Goal: Transaction & Acquisition: Purchase product/service

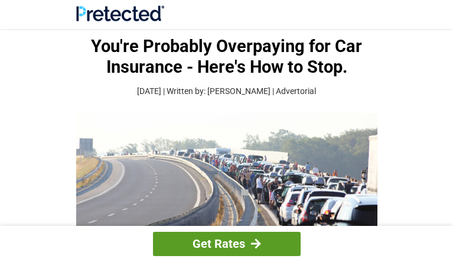
click at [256, 238] on div at bounding box center [256, 243] width 10 height 11
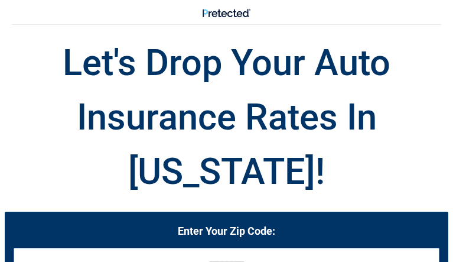
click at [233, 247] on input "tel" at bounding box center [227, 263] width 426 height 32
type input "*****"
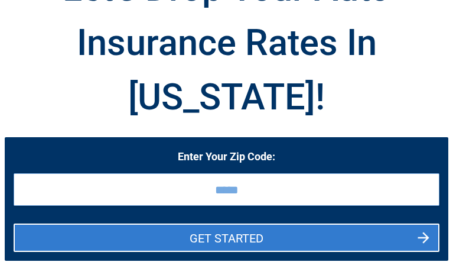
scroll to position [79, 0]
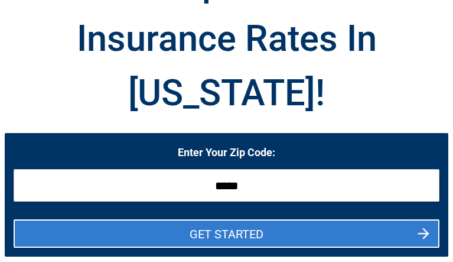
click at [260, 219] on button "GET STARTED" at bounding box center [227, 233] width 426 height 28
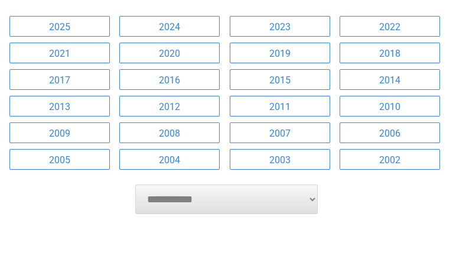
click at [176, 90] on link "2016" at bounding box center [169, 79] width 100 height 21
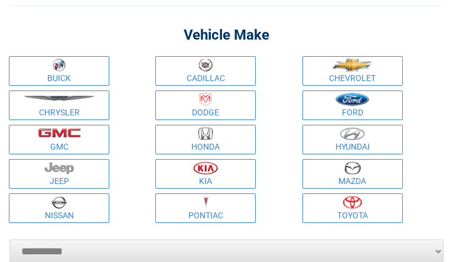
scroll to position [0, 0]
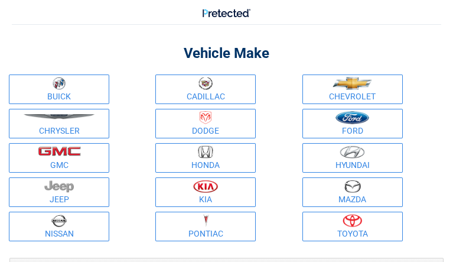
click at [195, 90] on figure at bounding box center [206, 83] width 96 height 13
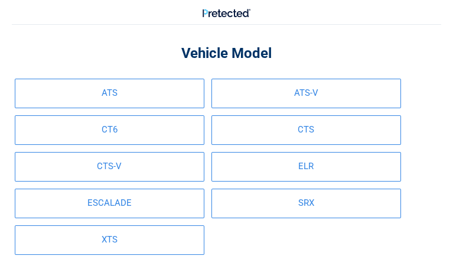
click at [211, 145] on link "CTS" at bounding box center [306, 130] width 190 height 30
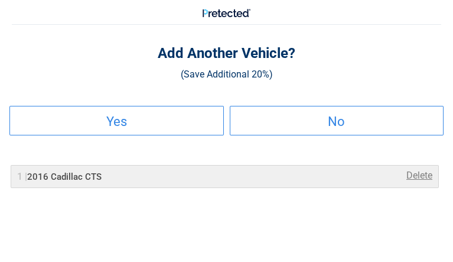
click at [253, 125] on h2 "No" at bounding box center [337, 121] width 212 height 7
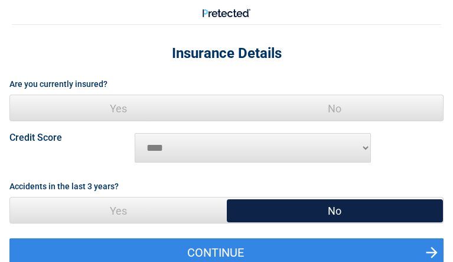
click at [175, 122] on span "Yes" at bounding box center [118, 108] width 217 height 27
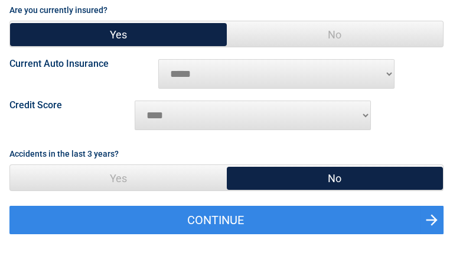
scroll to position [79, 0]
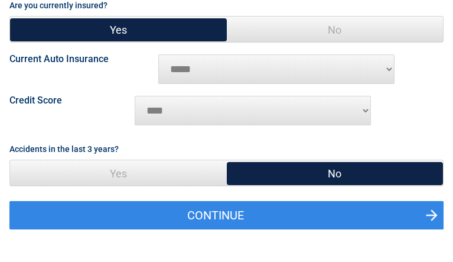
click at [150, 125] on select "********* **** ******* ****" at bounding box center [253, 111] width 236 height 30
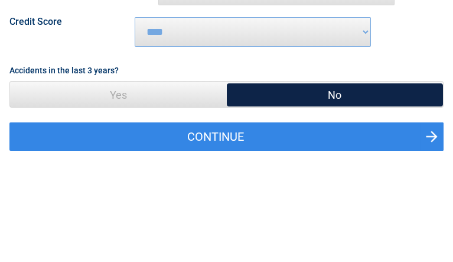
click at [286, 108] on span "No" at bounding box center [335, 94] width 217 height 27
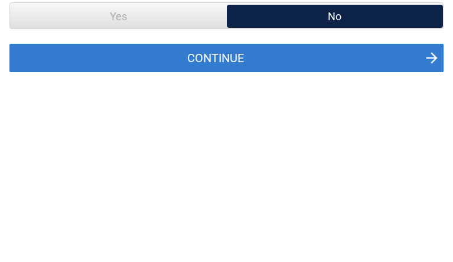
click at [291, 72] on button "Continue" at bounding box center [226, 58] width 434 height 28
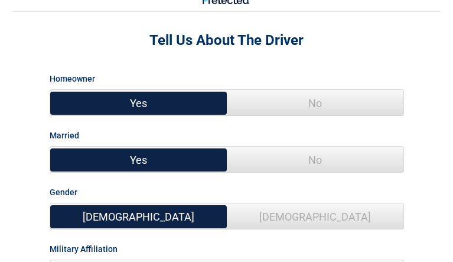
scroll to position [0, 0]
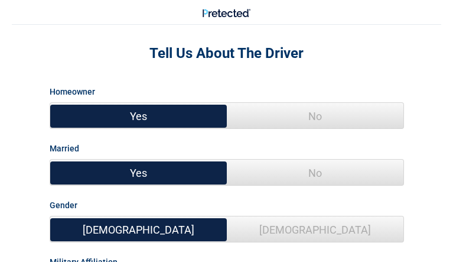
click at [203, 129] on span "Yes" at bounding box center [138, 116] width 177 height 27
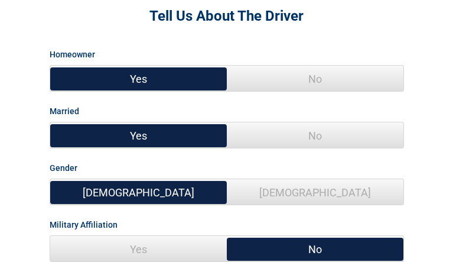
scroll to position [79, 0]
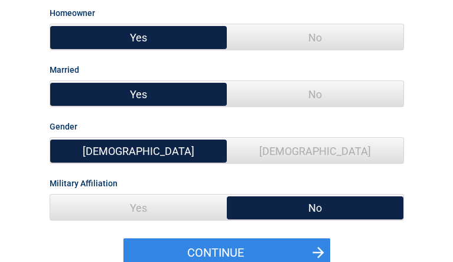
click at [279, 107] on span "No" at bounding box center [315, 94] width 177 height 27
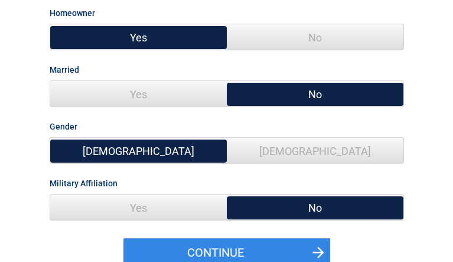
click at [236, 164] on span "[DEMOGRAPHIC_DATA]" at bounding box center [315, 151] width 177 height 27
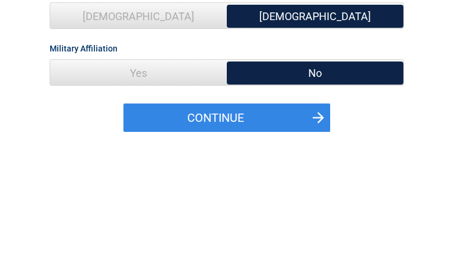
scroll to position [236, 0]
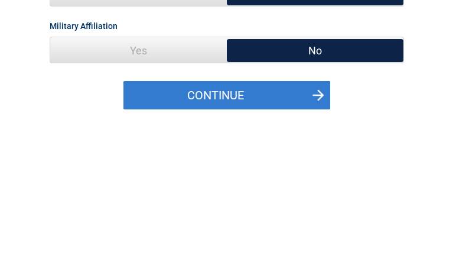
click at [245, 109] on button "Continue" at bounding box center [226, 95] width 207 height 28
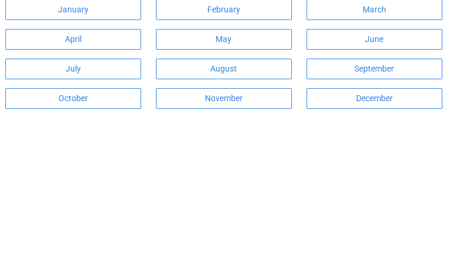
scroll to position [157, 0]
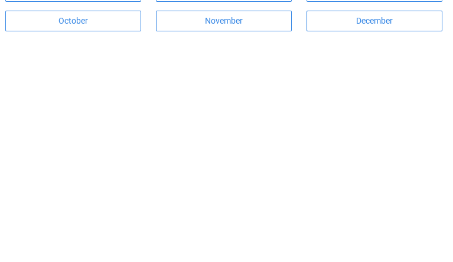
click at [224, 31] on link "November" at bounding box center [224, 21] width 136 height 21
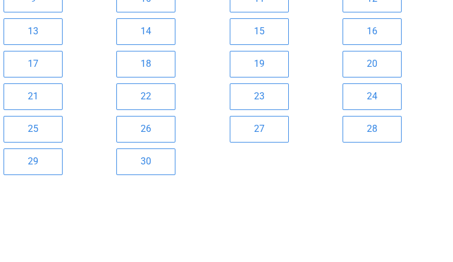
click at [175, 175] on link "30" at bounding box center [145, 161] width 59 height 27
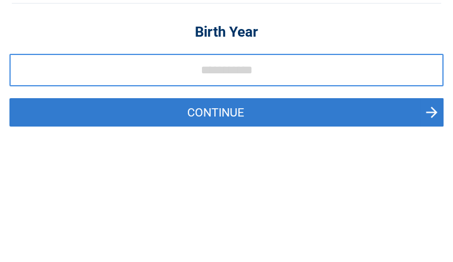
scroll to position [0, 0]
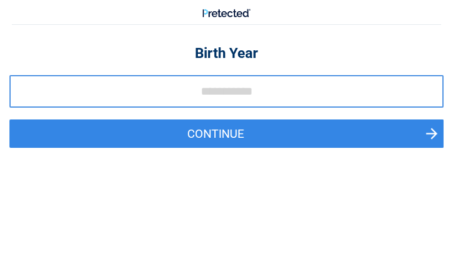
click at [219, 107] on input "tel" at bounding box center [226, 91] width 434 height 32
type input "****"
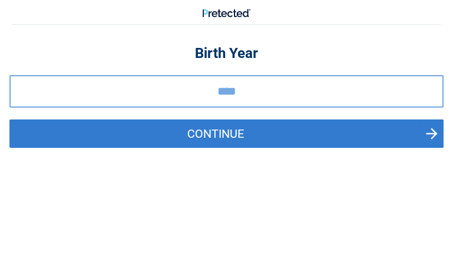
click at [220, 148] on button "Continue" at bounding box center [226, 133] width 434 height 28
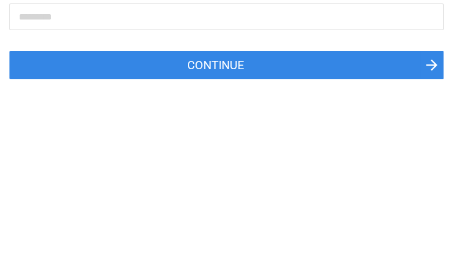
scroll to position [157, 0]
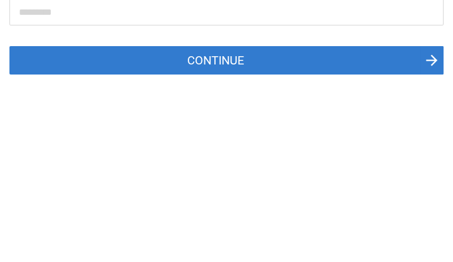
click at [239, 74] on button "Continue" at bounding box center [226, 60] width 434 height 28
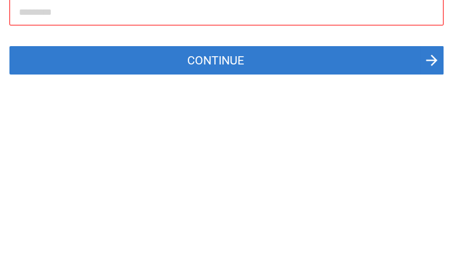
click at [244, 74] on button "Continue" at bounding box center [226, 60] width 434 height 28
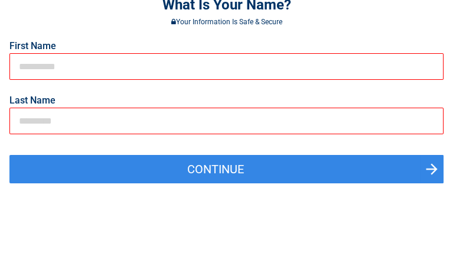
scroll to position [0, 0]
